Goal: Task Accomplishment & Management: Complete application form

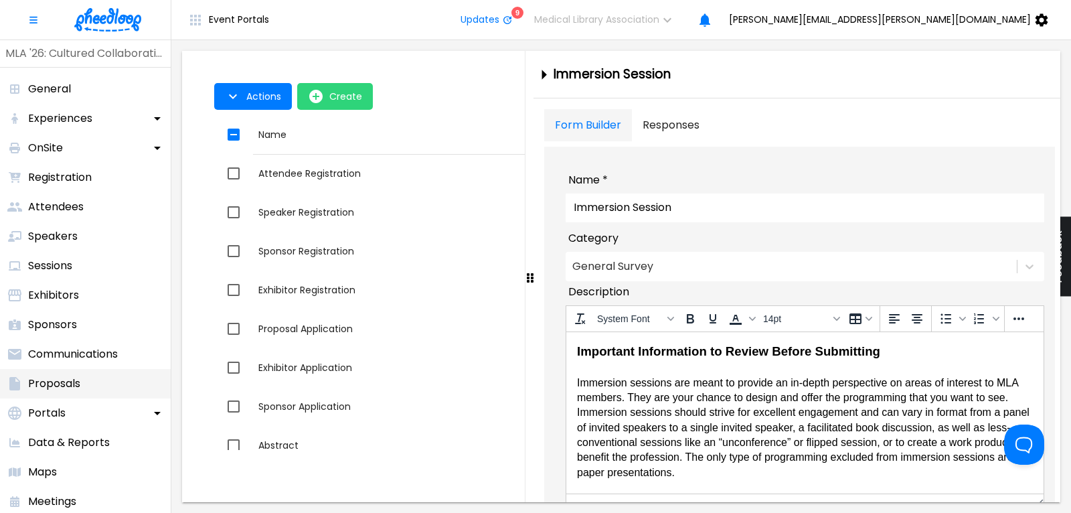
scroll to position [664, 0]
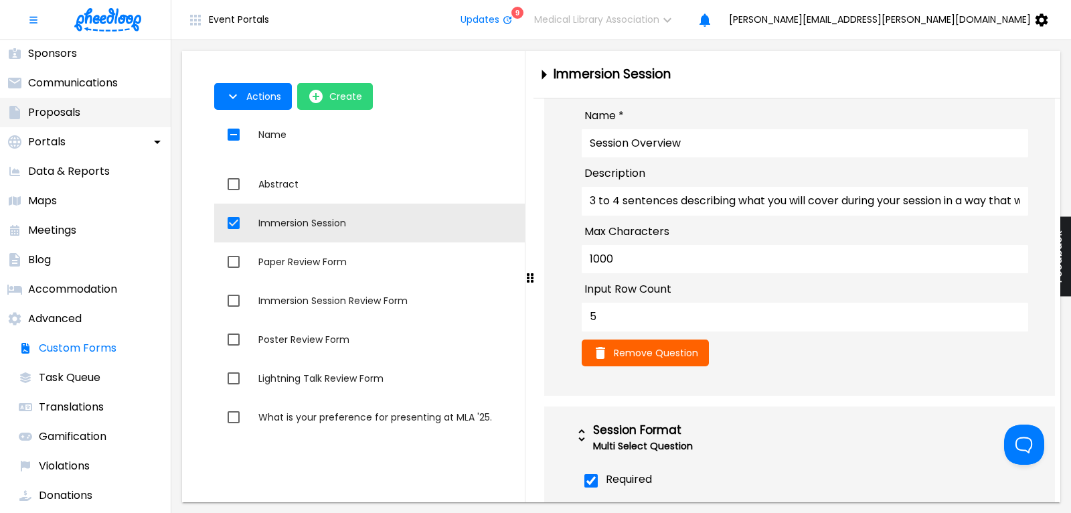
click at [59, 114] on p "Proposals" at bounding box center [54, 112] width 52 height 16
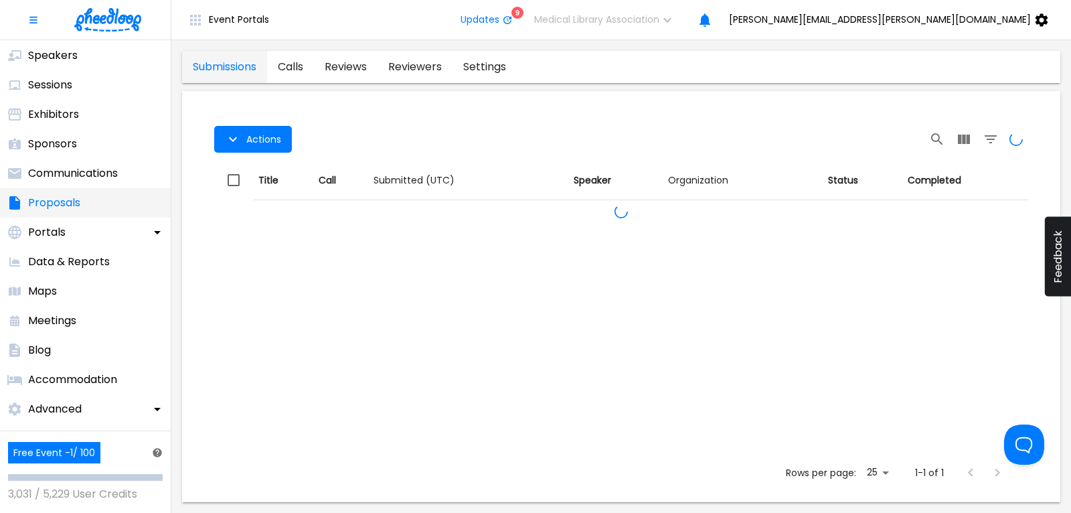
scroll to position [181, 0]
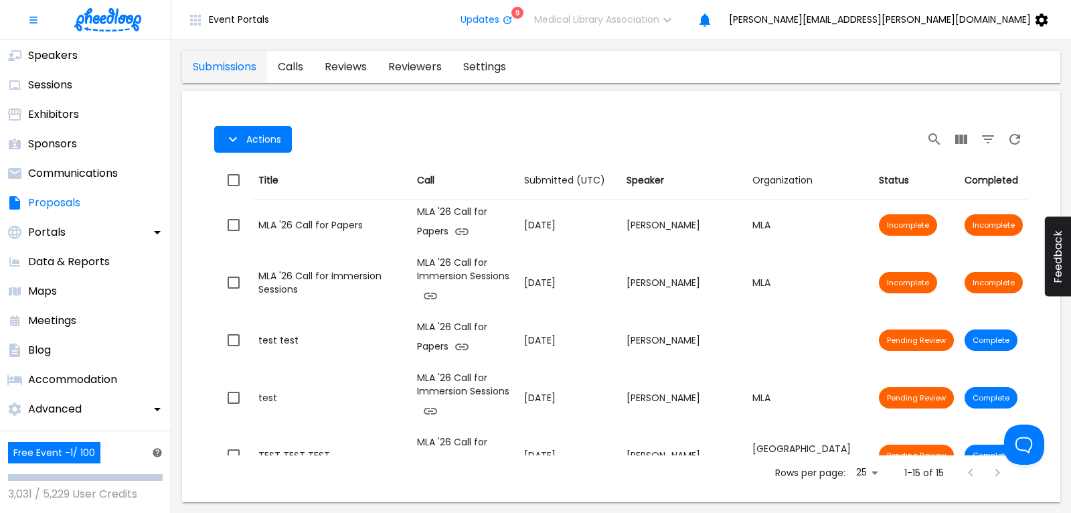
click at [296, 66] on link "calls" at bounding box center [290, 67] width 47 height 32
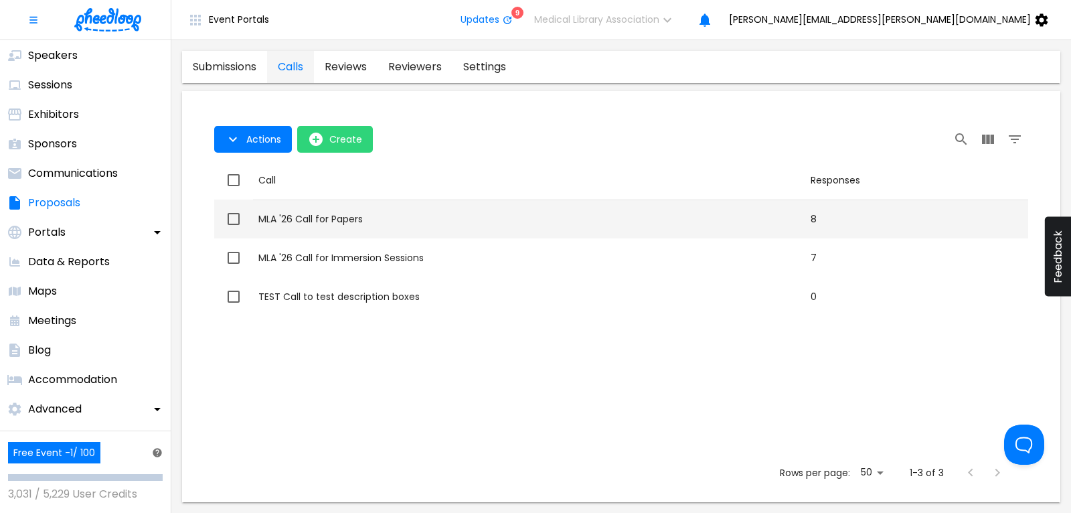
click at [346, 219] on div "MLA '26 Call for Papers" at bounding box center [528, 218] width 541 height 13
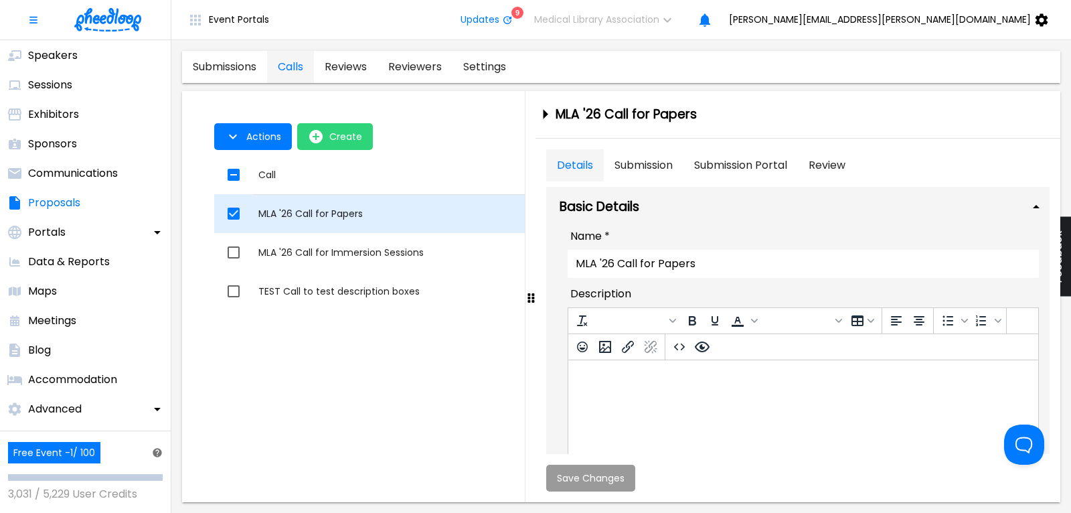
checkbox input "true"
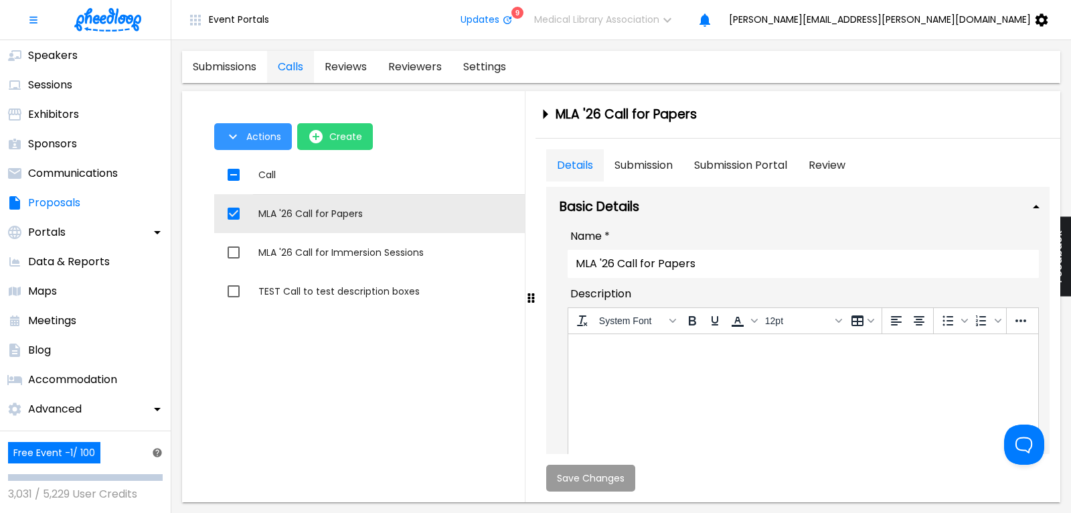
click at [256, 140] on span "Actions" at bounding box center [263, 136] width 35 height 11
click at [245, 171] on li "Application Link" at bounding box center [266, 167] width 104 height 24
